Goal: Transaction & Acquisition: Purchase product/service

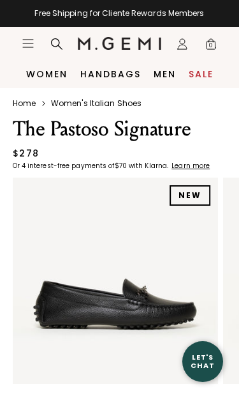
click at [203, 76] on link "Sale" at bounding box center [201, 74] width 25 height 10
click at [204, 79] on link "Sale" at bounding box center [201, 74] width 25 height 10
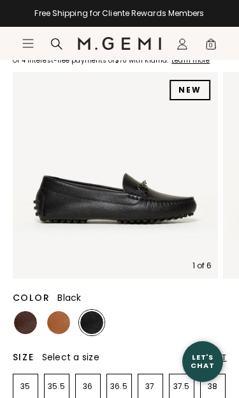
scroll to position [137, 0]
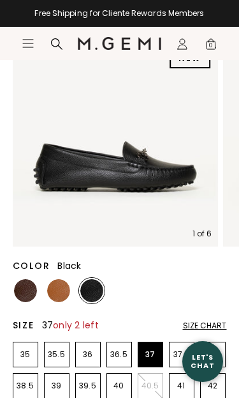
click at [148, 359] on p "37" at bounding box center [151, 354] width 24 height 10
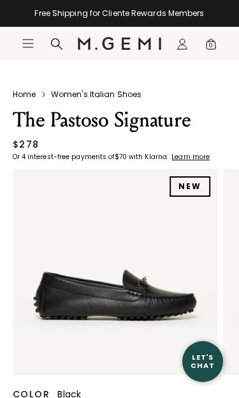
scroll to position [0, 0]
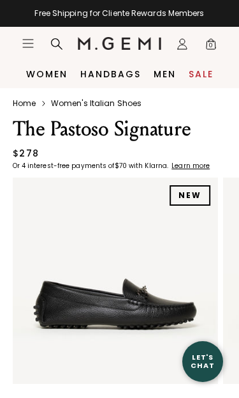
click at [196, 79] on link "Sale" at bounding box center [201, 74] width 25 height 10
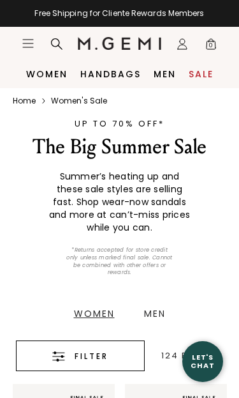
click at [70, 354] on div "Filter" at bounding box center [80, 355] width 89 height 15
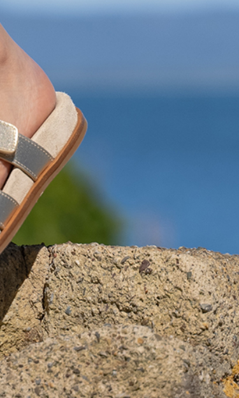
scroll to position [0, 15]
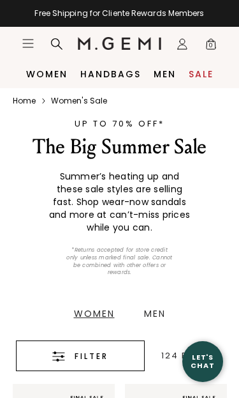
click at [86, 360] on span "Filter" at bounding box center [92, 355] width 34 height 15
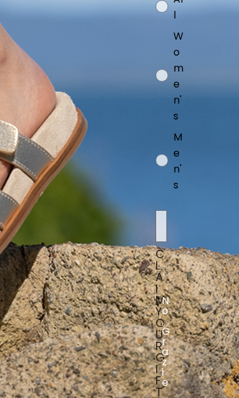
scroll to position [64, 133]
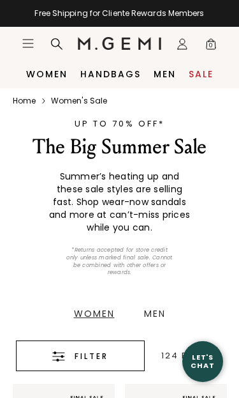
click at [71, 361] on div "Filter" at bounding box center [80, 355] width 89 height 15
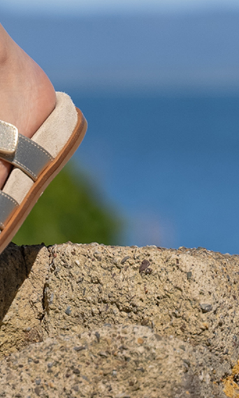
scroll to position [64, 0]
